Goal: Information Seeking & Learning: Find specific page/section

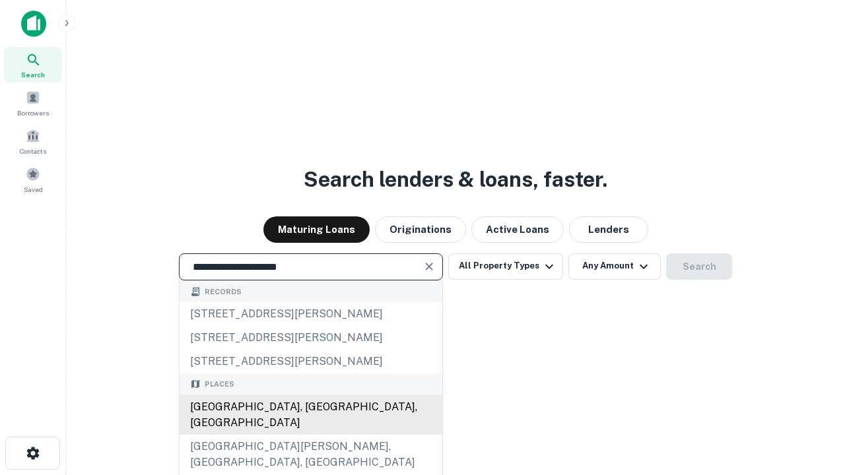
click at [310, 435] on div "[GEOGRAPHIC_DATA], [GEOGRAPHIC_DATA], [GEOGRAPHIC_DATA]" at bounding box center [311, 416] width 263 height 40
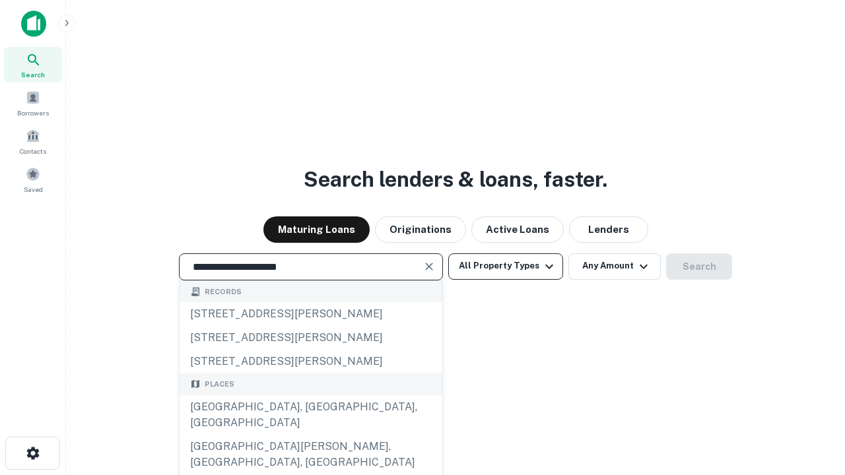
type input "**********"
click at [506, 266] on button "All Property Types" at bounding box center [505, 267] width 115 height 26
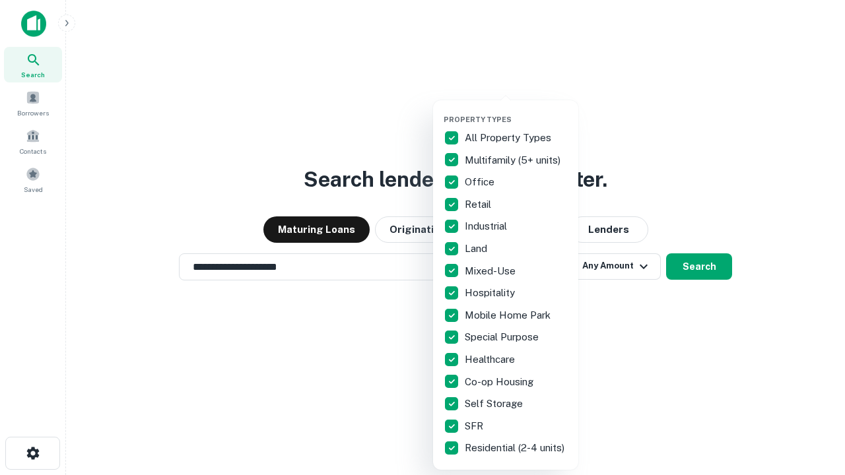
click at [516, 111] on button "button" at bounding box center [516, 111] width 145 height 1
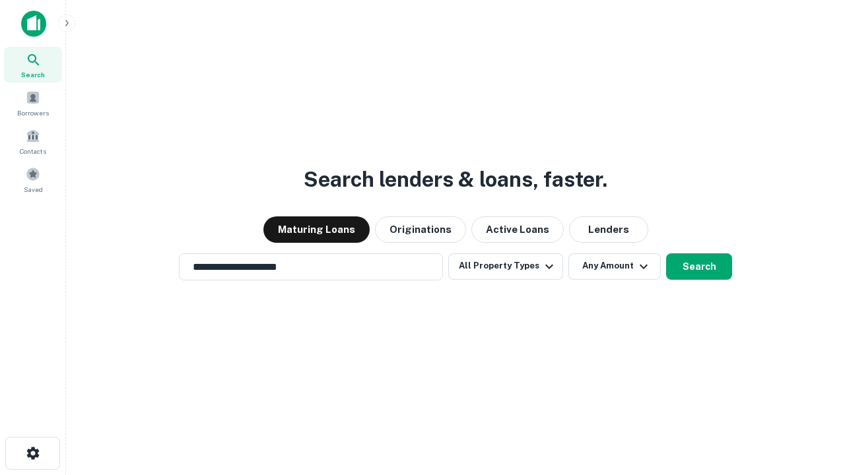
scroll to position [20, 0]
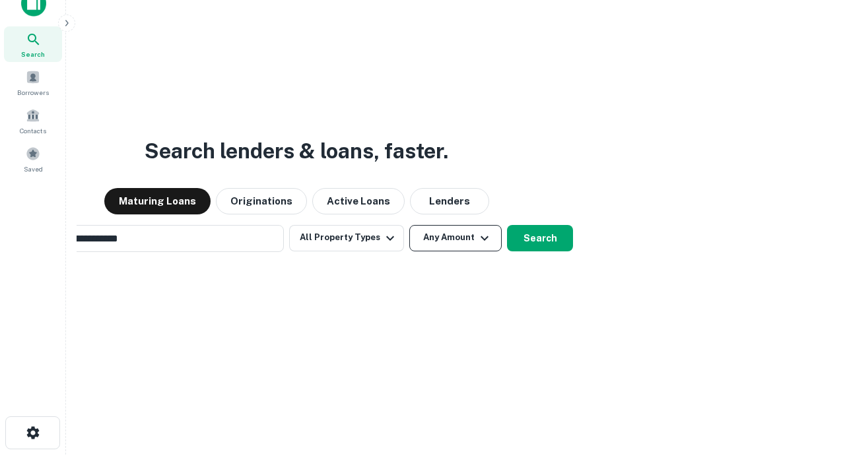
click at [409, 225] on button "Any Amount" at bounding box center [455, 238] width 92 height 26
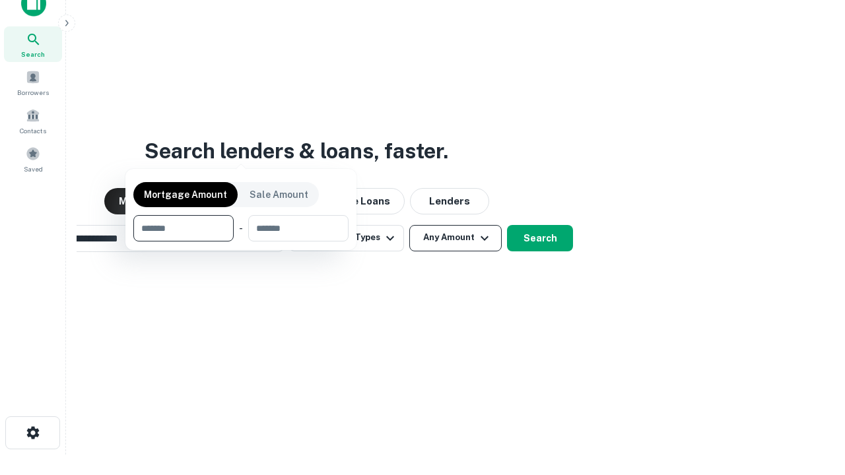
scroll to position [21, 0]
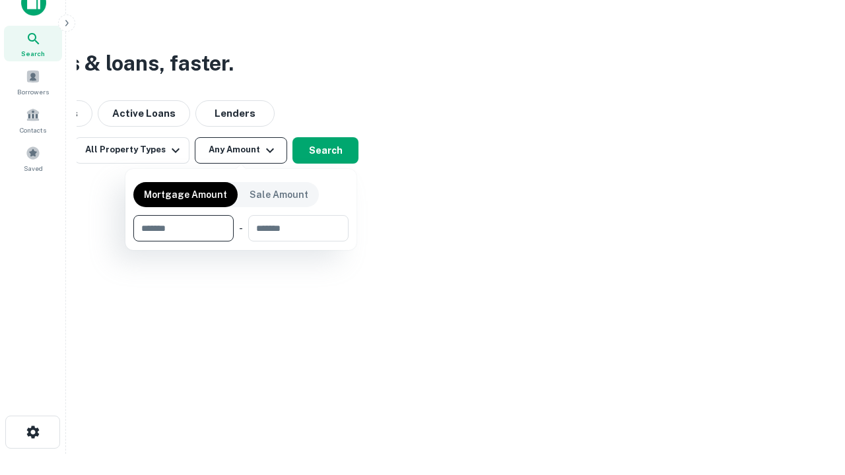
type input "*******"
click at [241, 242] on button "button" at bounding box center [240, 242] width 215 height 1
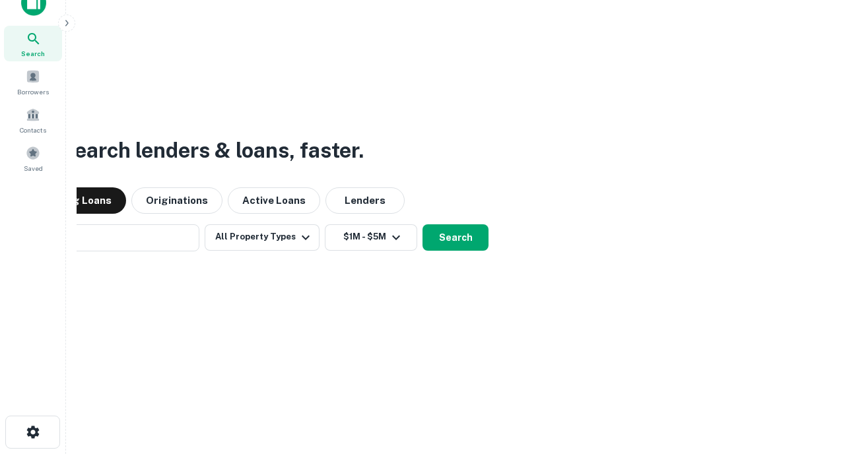
scroll to position [20, 0]
click at [423, 225] on button "Search" at bounding box center [456, 238] width 66 height 26
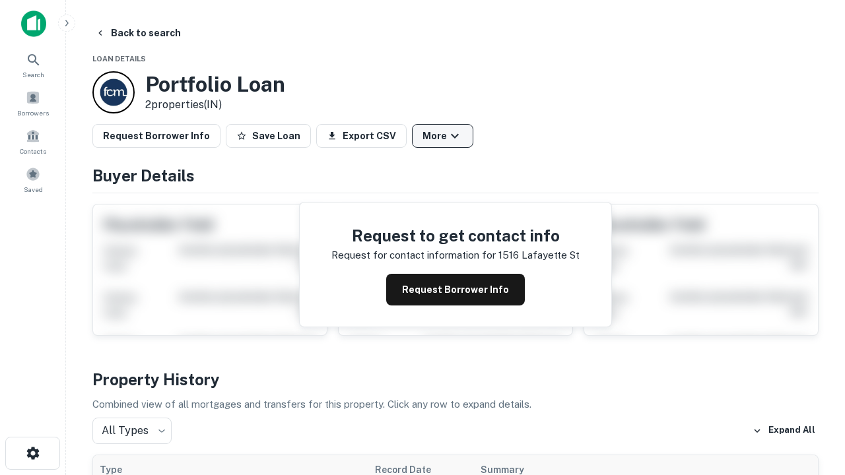
click at [442, 136] on button "More" at bounding box center [442, 136] width 61 height 24
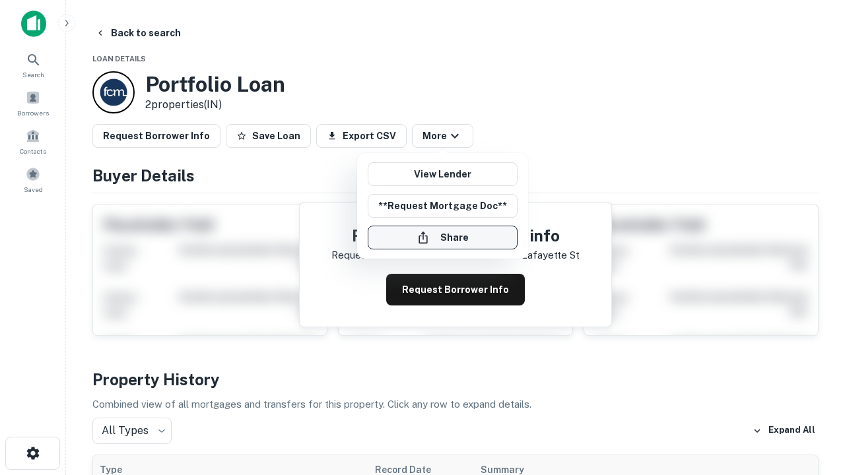
click at [442, 238] on button "Share" at bounding box center [443, 238] width 150 height 24
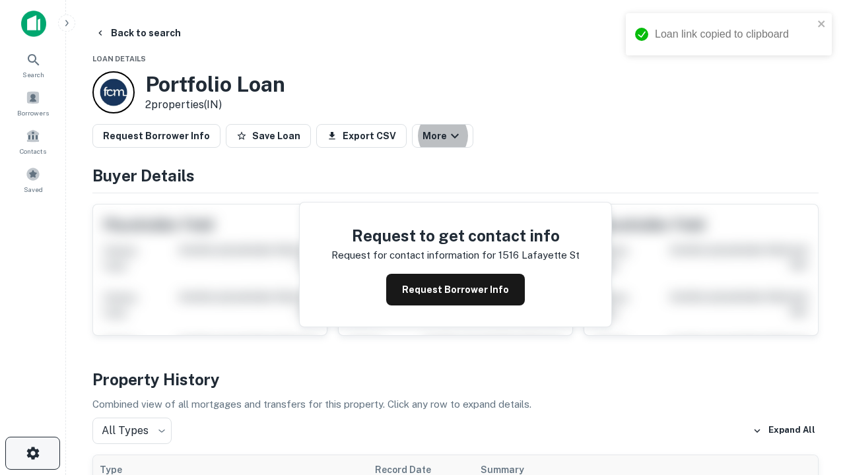
click at [32, 454] on icon "button" at bounding box center [33, 454] width 16 height 16
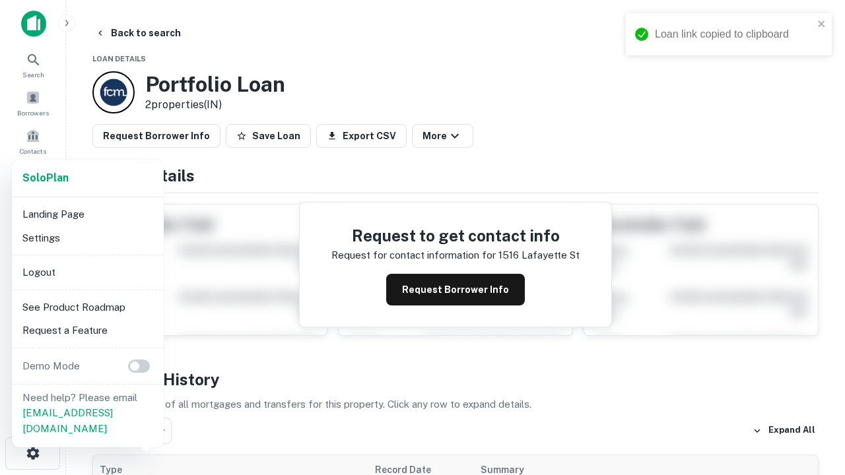
click at [87, 272] on li "Logout" at bounding box center [87, 273] width 141 height 24
